Goal: Information Seeking & Learning: Learn about a topic

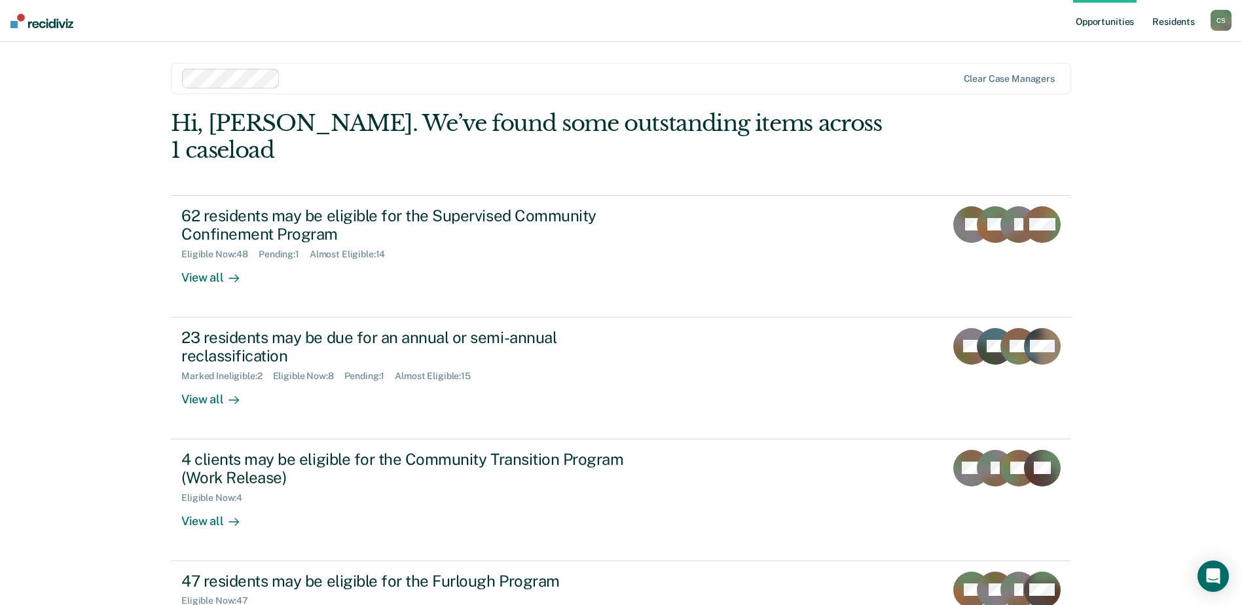
click at [1158, 18] on link "Resident s" at bounding box center [1174, 21] width 48 height 42
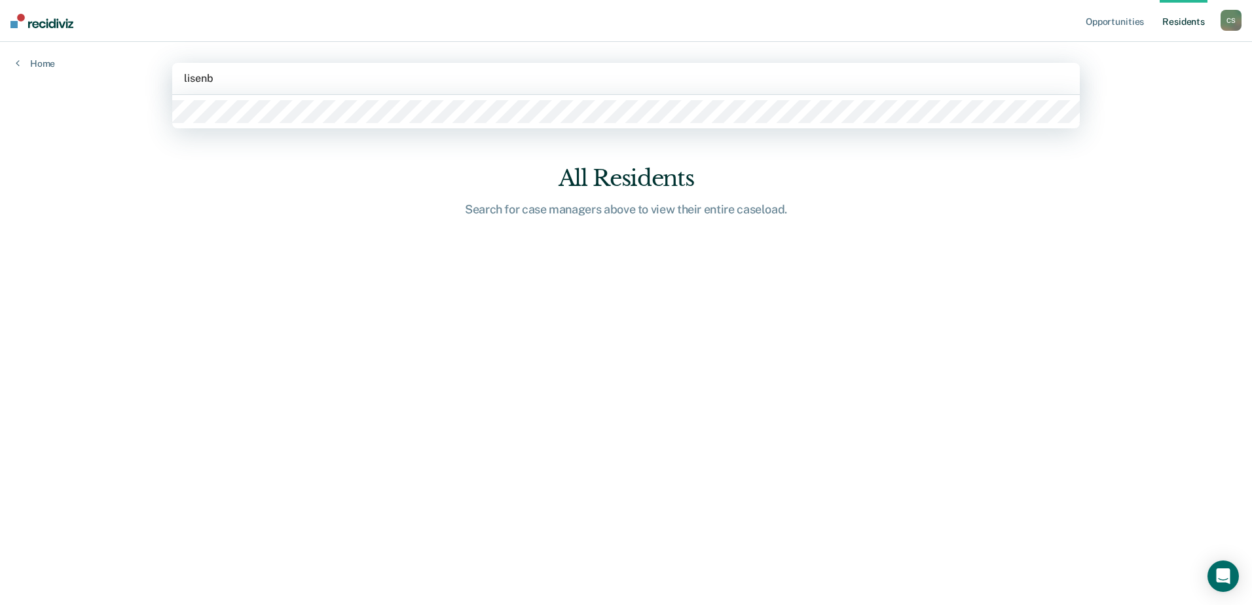
type input "[PERSON_NAME]"
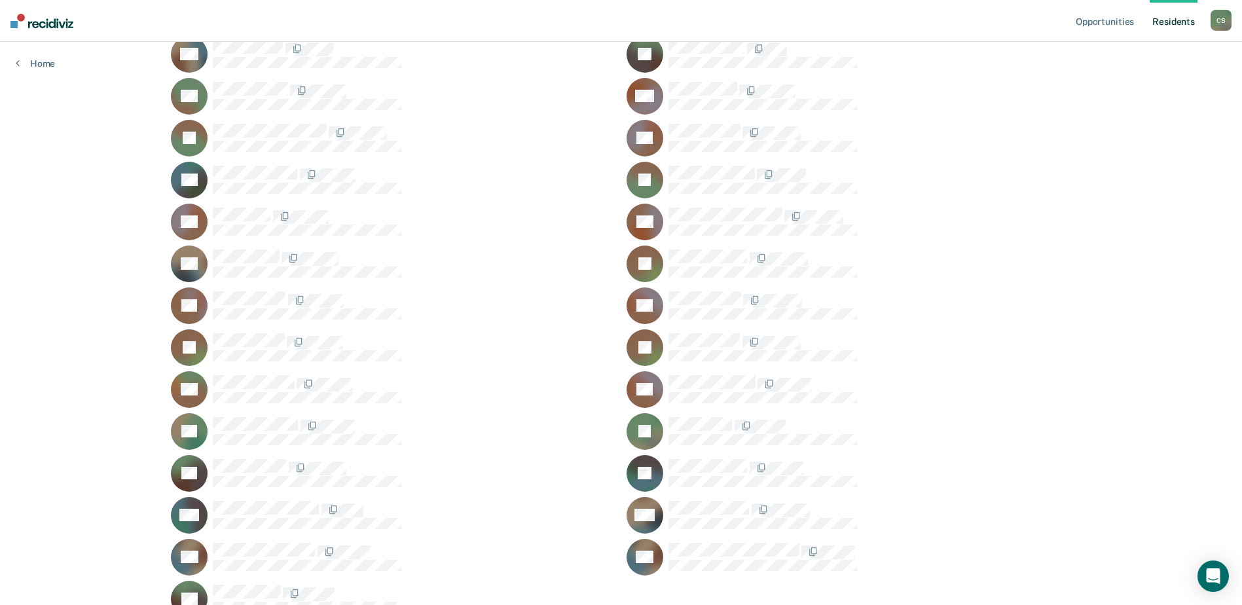
scroll to position [1231, 0]
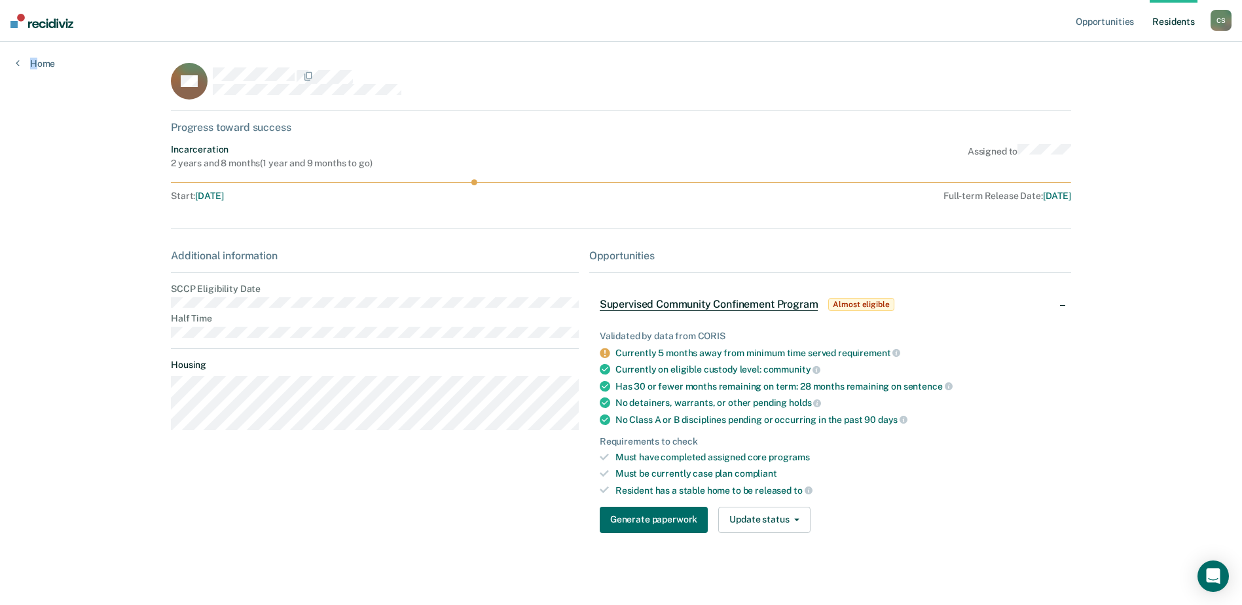
click at [34, 56] on div "Home" at bounding box center [35, 56] width 71 height 28
click at [37, 61] on link "Home" at bounding box center [35, 64] width 39 height 12
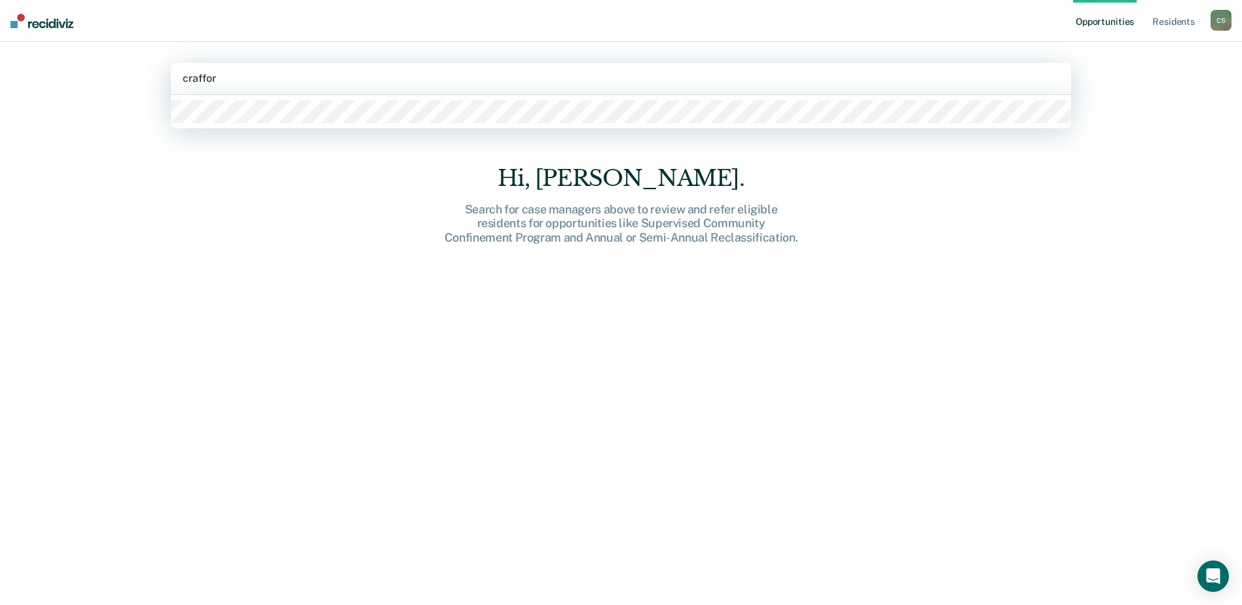
type input "[PERSON_NAME]"
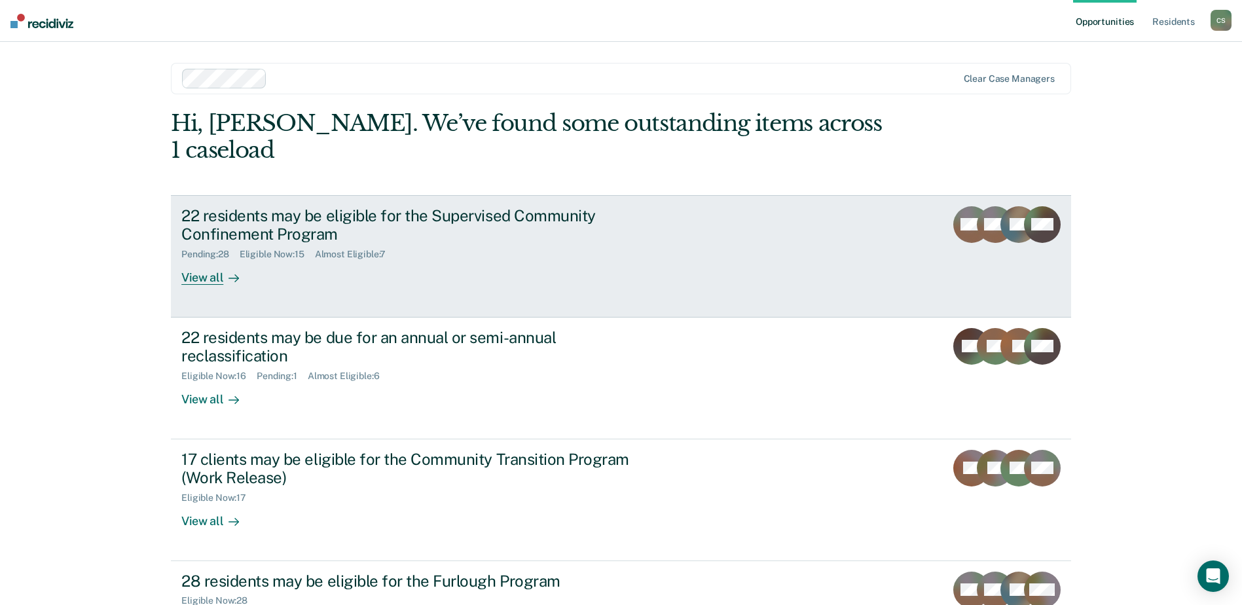
click at [204, 260] on div "View all" at bounding box center [217, 273] width 73 height 26
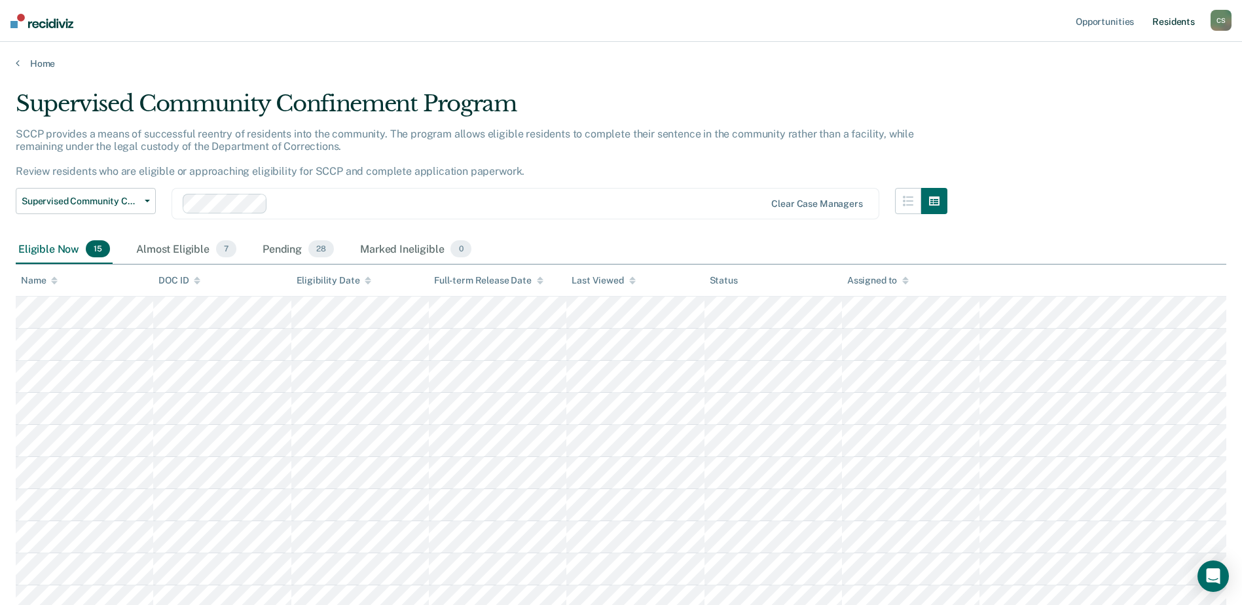
click at [1162, 20] on link "Resident s" at bounding box center [1174, 21] width 48 height 42
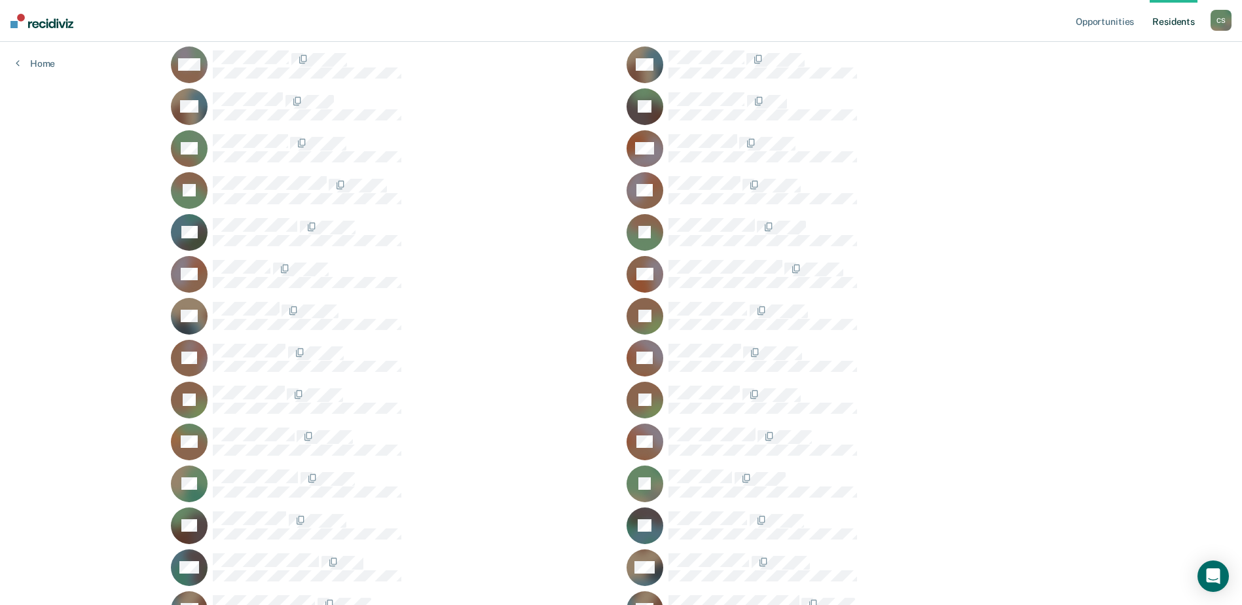
scroll to position [1231, 0]
